Goal: Task Accomplishment & Management: Manage account settings

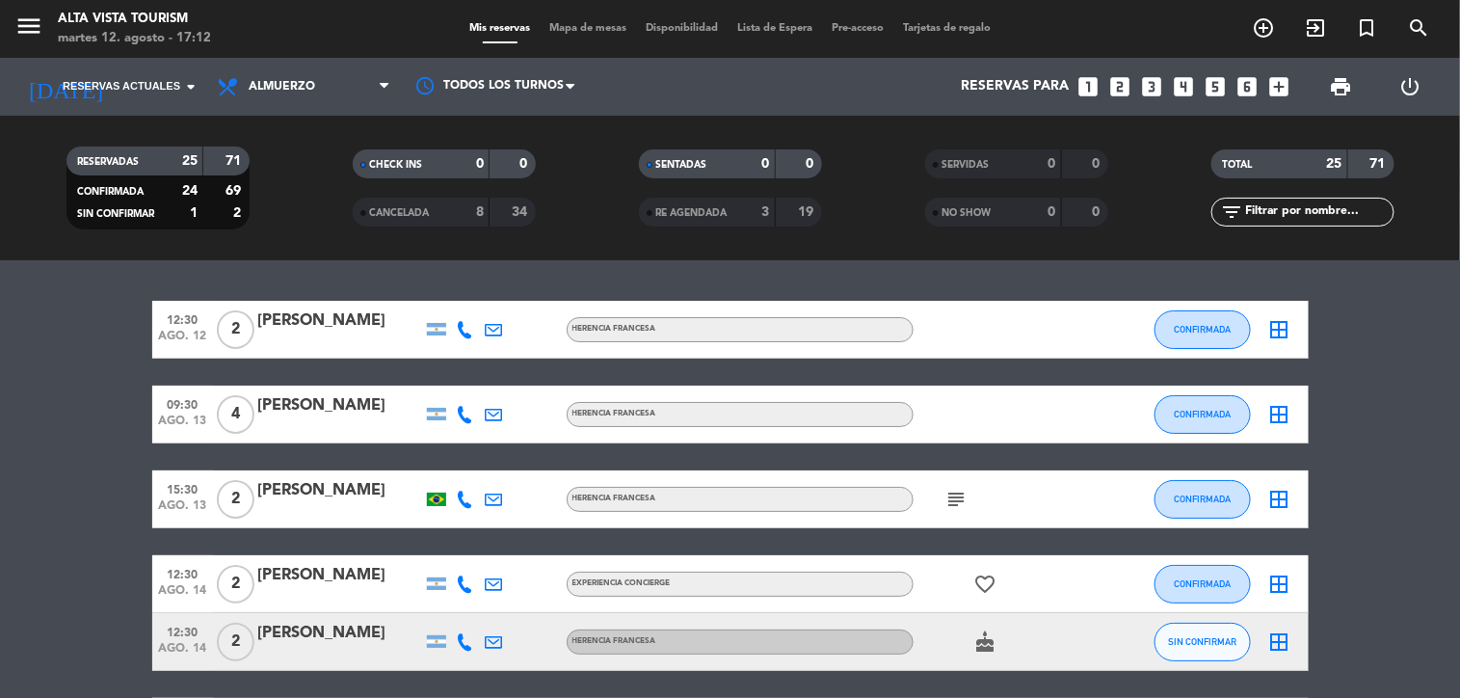
scroll to position [107, 0]
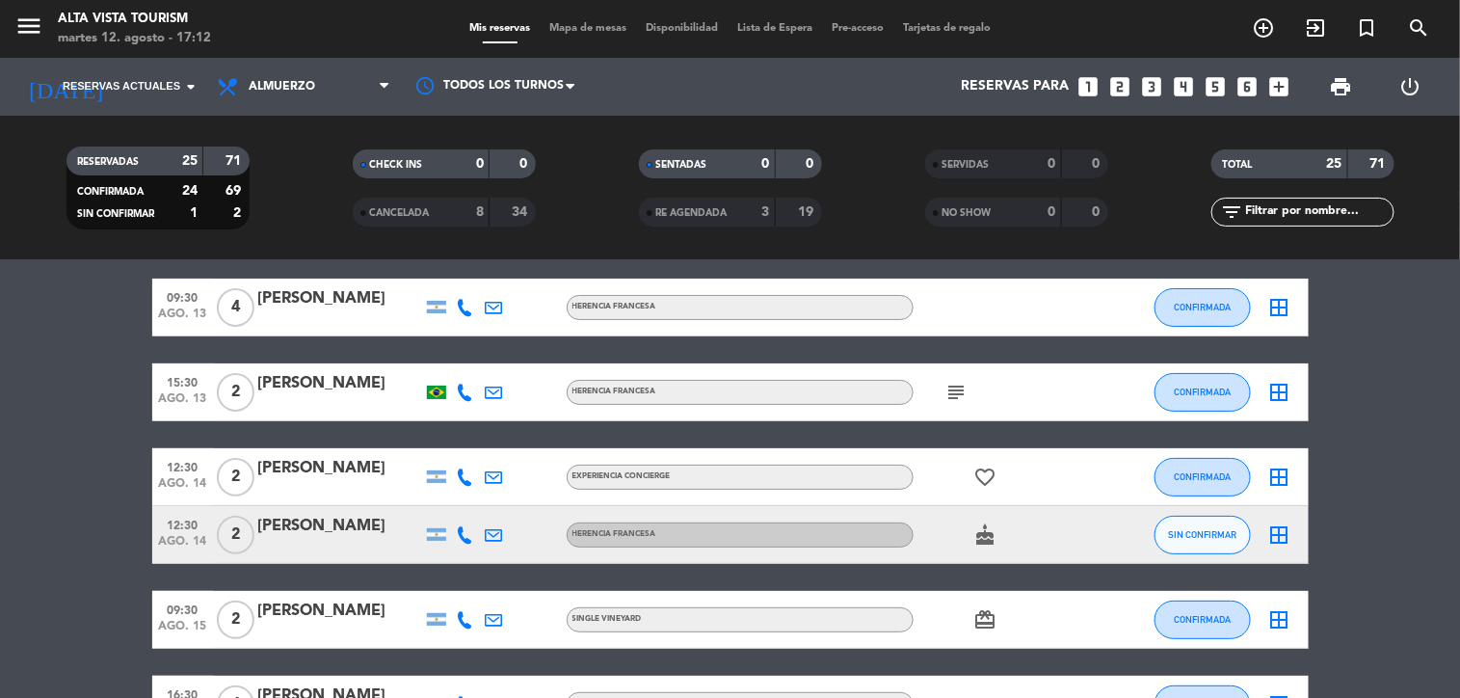
click at [974, 535] on icon "cake" at bounding box center [985, 534] width 23 height 23
click at [1186, 533] on span "SIN CONFIRMAR" at bounding box center [1202, 534] width 68 height 11
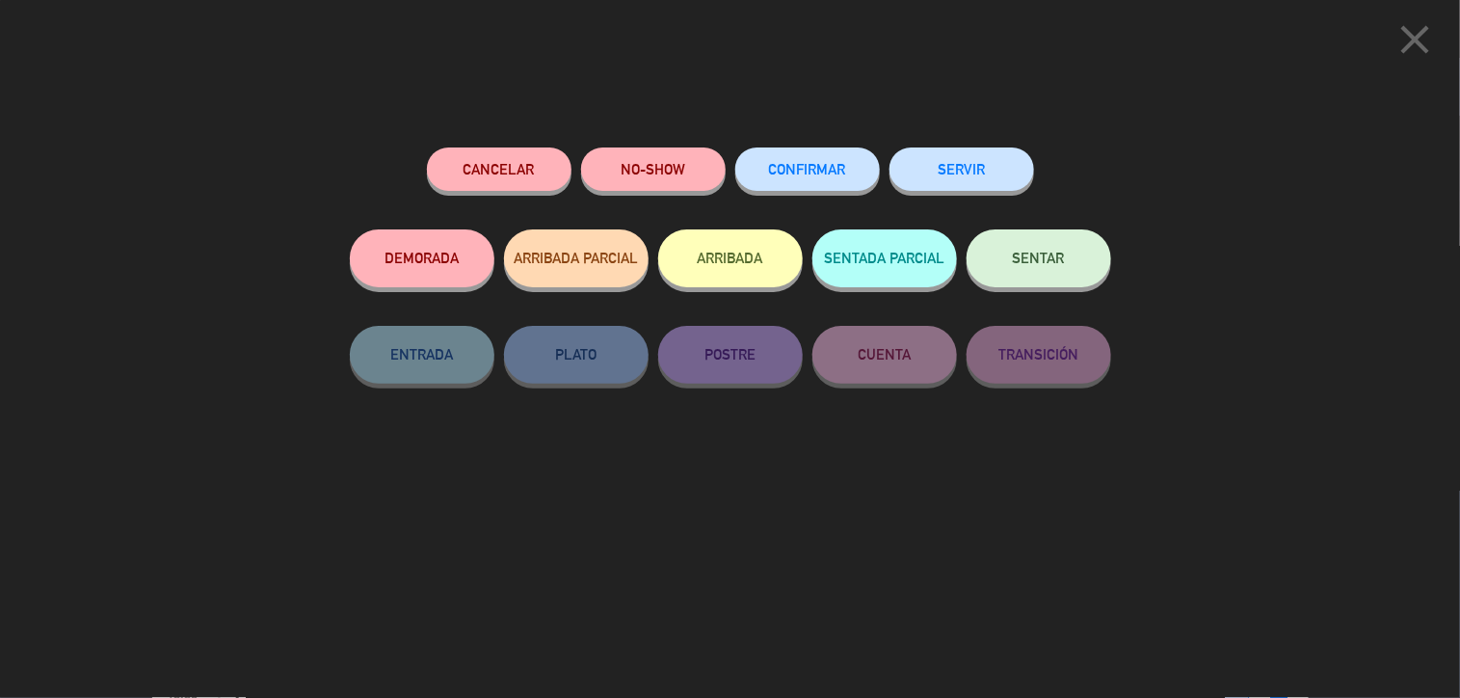
click at [819, 161] on button "CONFIRMAR" at bounding box center [807, 168] width 145 height 43
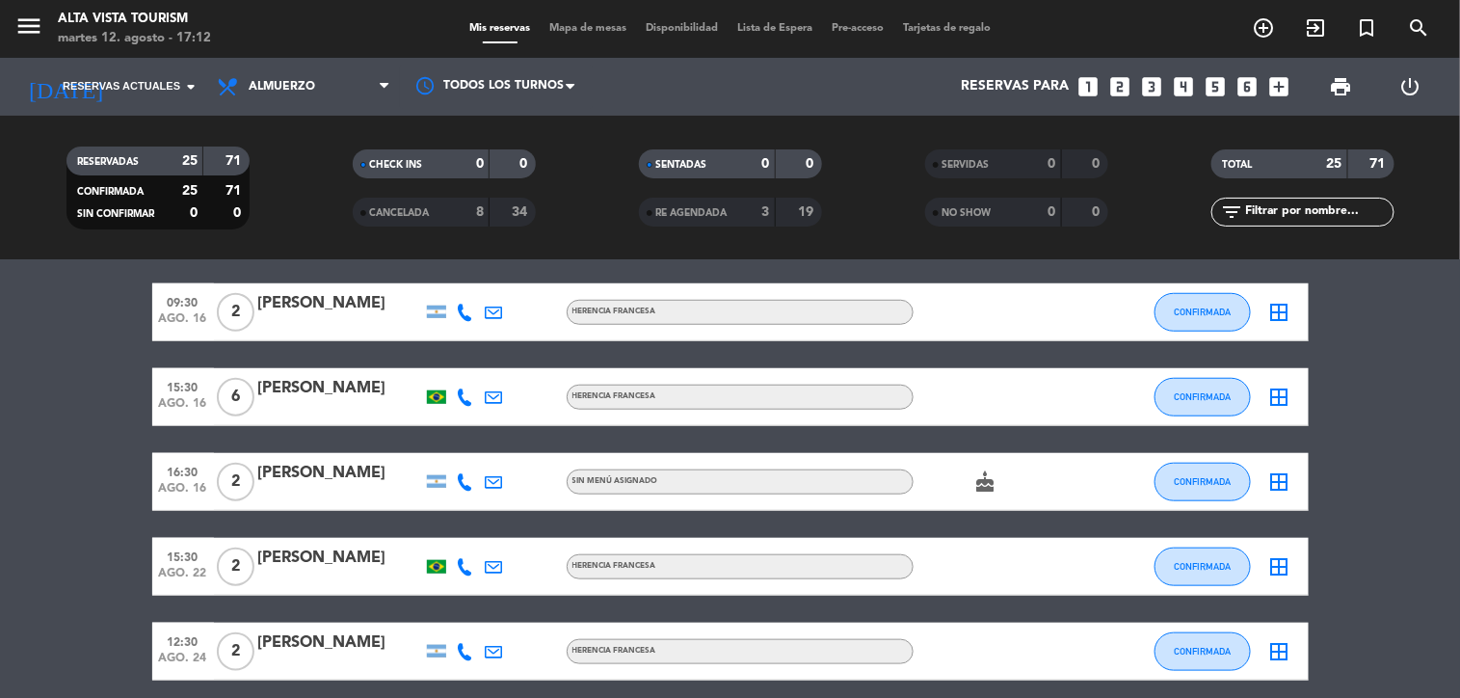
scroll to position [0, 0]
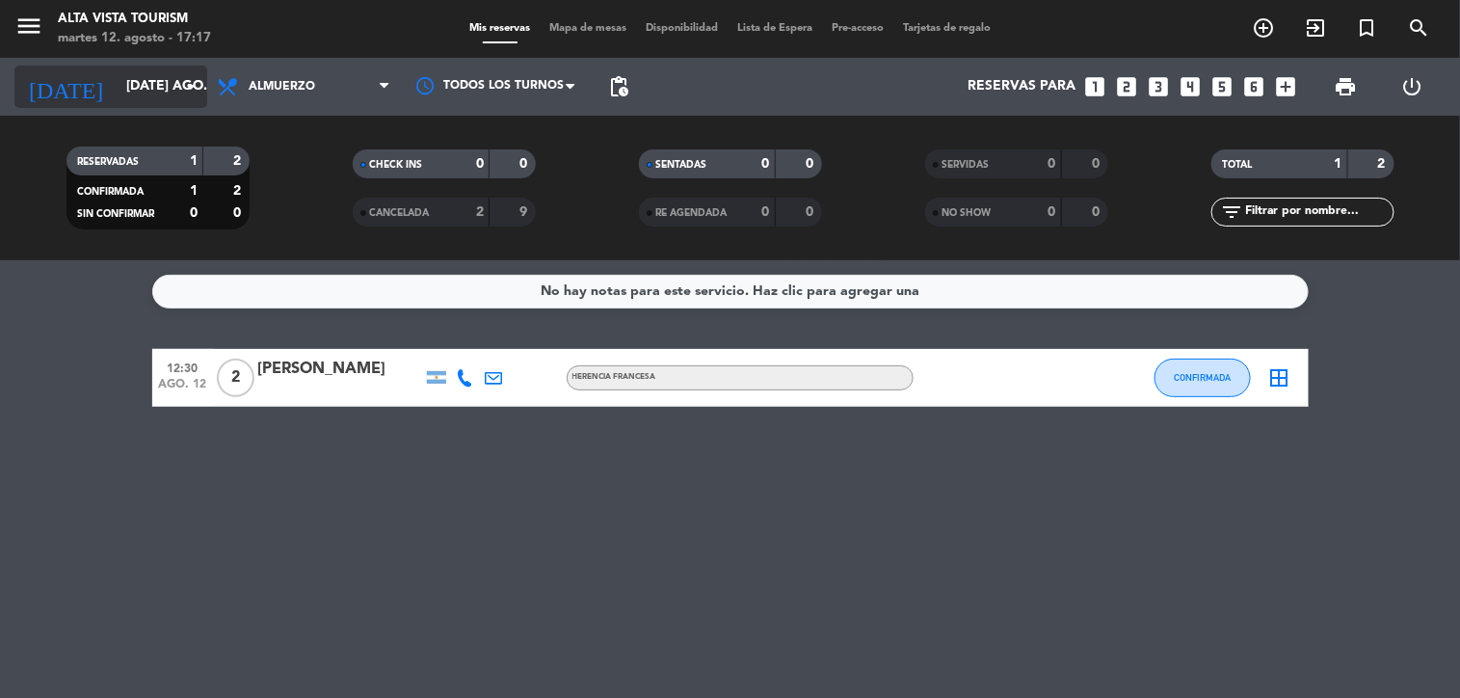
click at [119, 78] on input "[DATE] ago." at bounding box center [208, 86] width 183 height 35
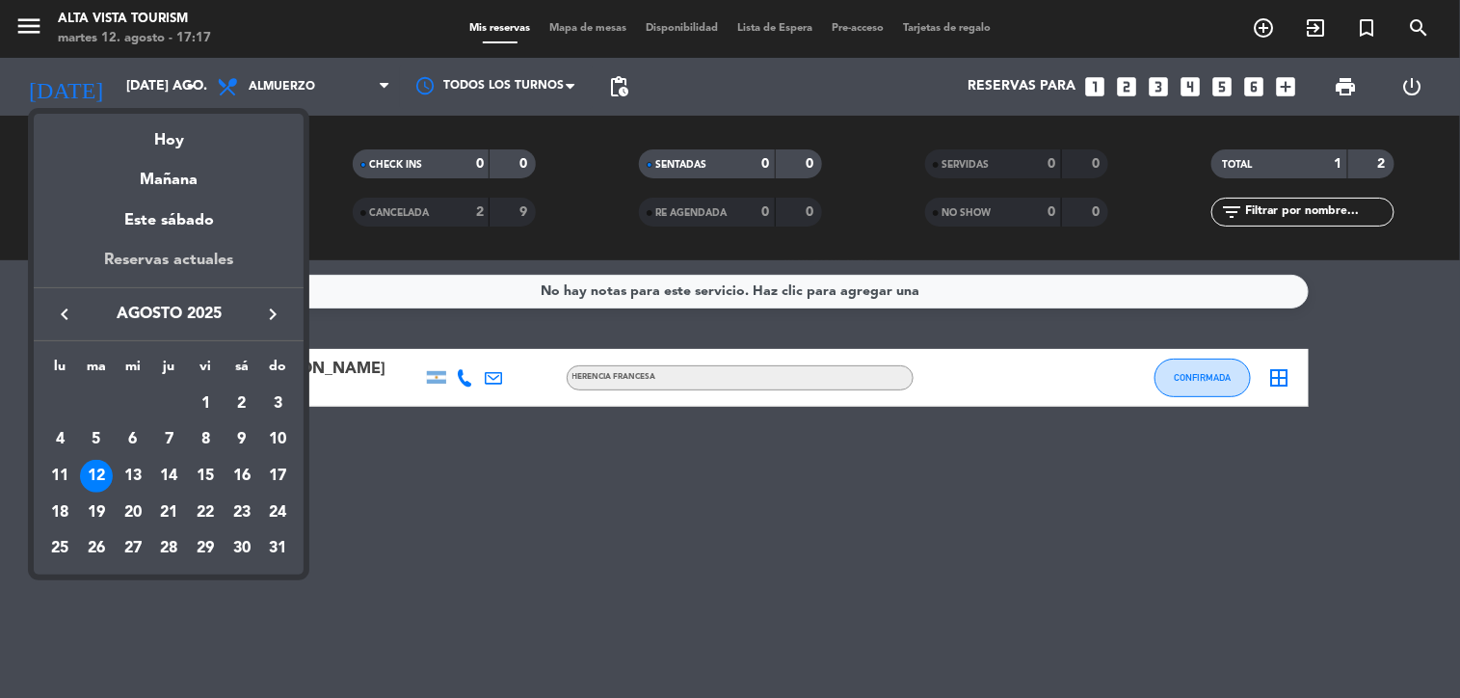
click at [185, 261] on div "Reservas actuales" at bounding box center [169, 268] width 270 height 40
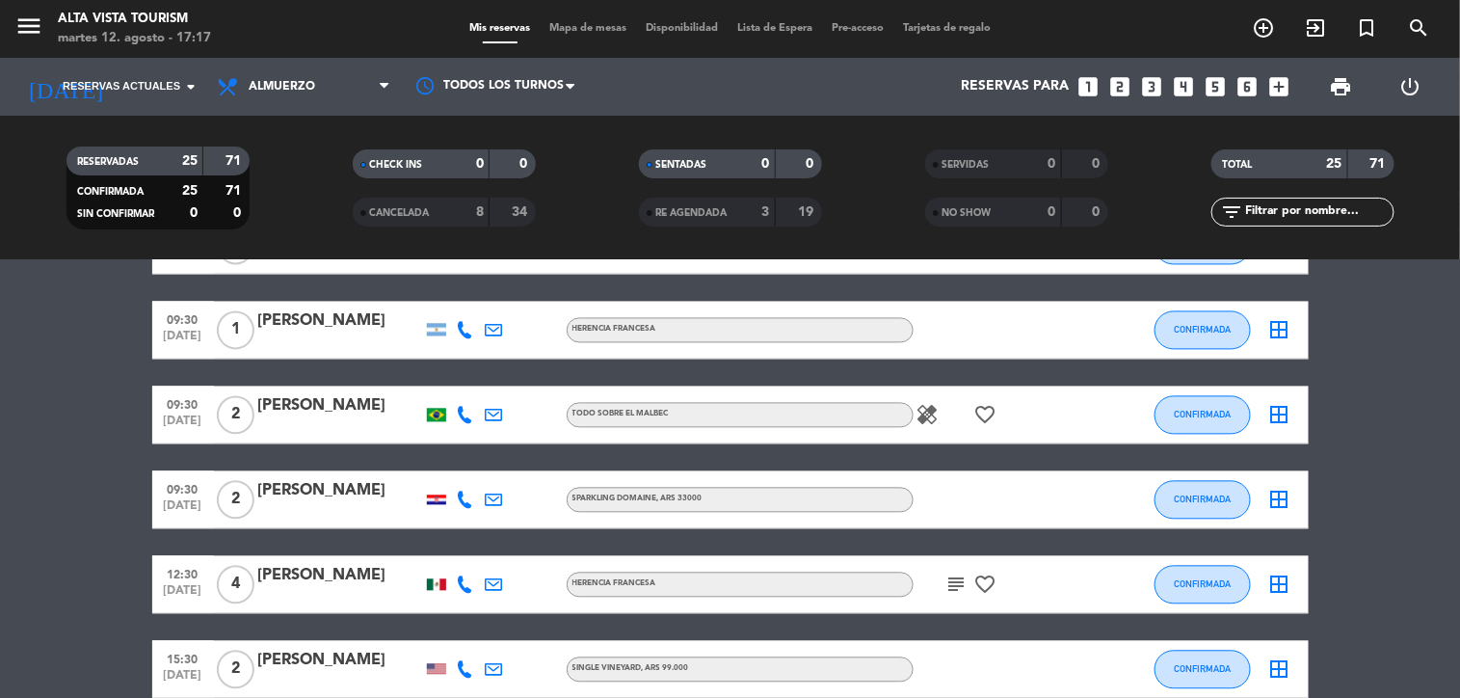
scroll to position [1765, 0]
